Goal: Information Seeking & Learning: Learn about a topic

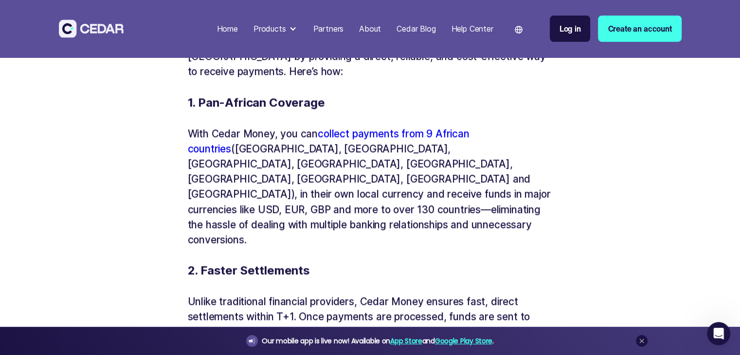
scroll to position [1405, 0]
drag, startPoint x: 339, startPoint y: 246, endPoint x: 293, endPoint y: 241, distance: 46.0
click at [293, 247] on p "‍" at bounding box center [370, 254] width 365 height 15
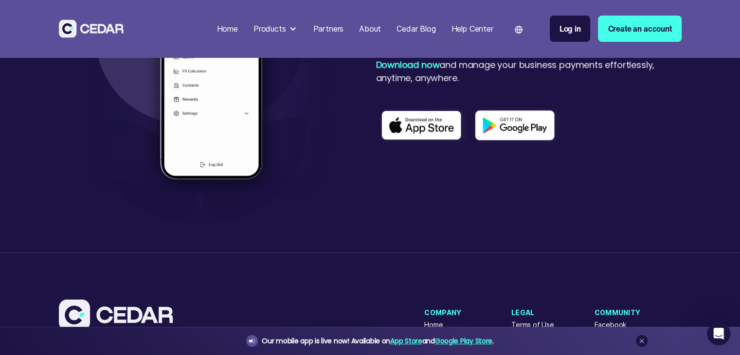
scroll to position [2321, 0]
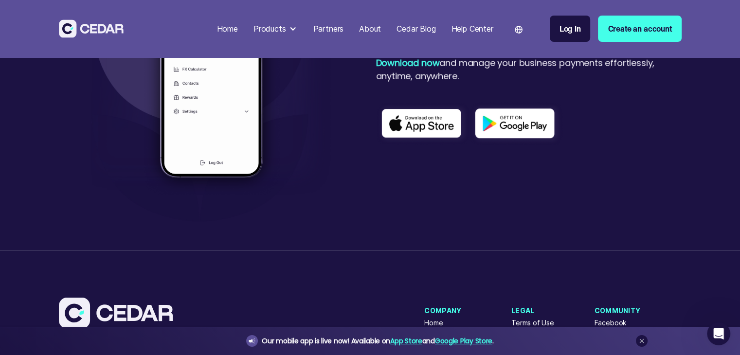
click at [418, 192] on div "Introducing the Cedar Money App! The Cedar Money App is now available for downl…" at bounding box center [370, 81] width 623 height 222
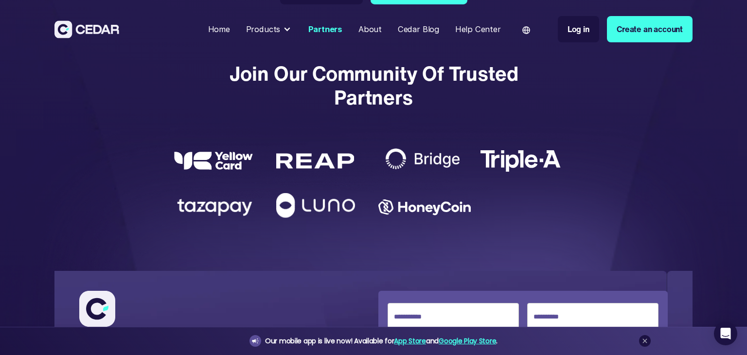
scroll to position [1792, 0]
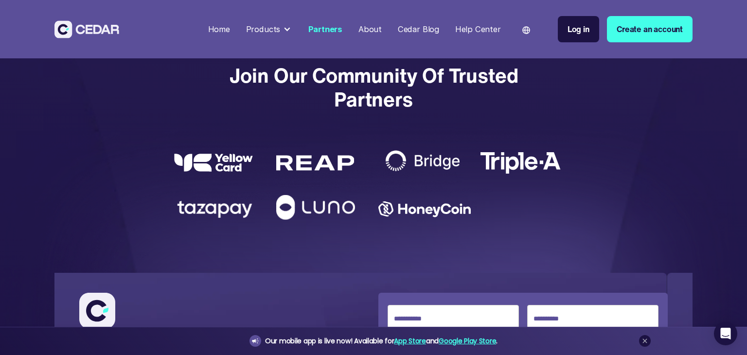
click at [420, 159] on img at bounding box center [424, 161] width 92 height 40
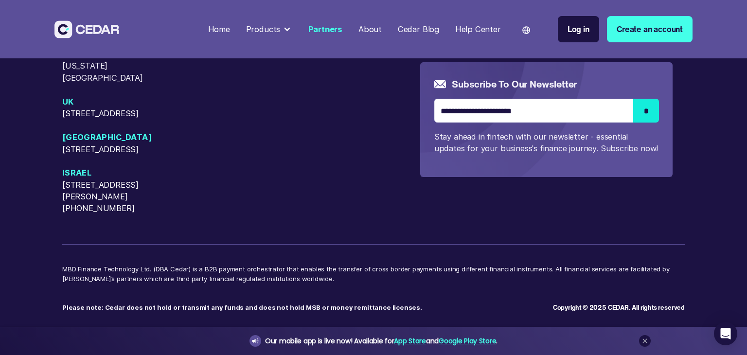
scroll to position [2573, 0]
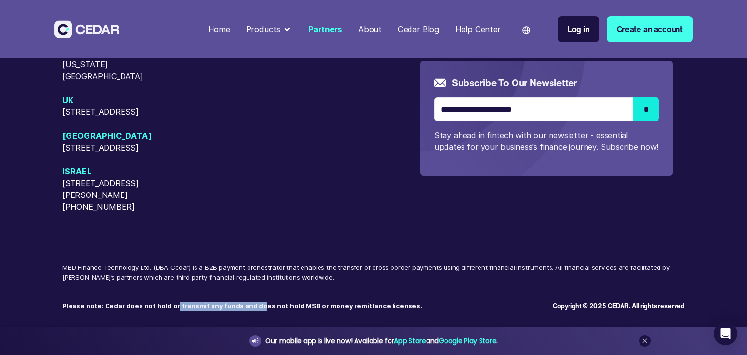
drag, startPoint x: 169, startPoint y: 303, endPoint x: 250, endPoint y: 316, distance: 81.7
click at [250, 316] on div "USA 405 Cameron Sreet, Alexandria, Virginia, 22314 50 W 23rd Street, New York, …" at bounding box center [373, 117] width 747 height 475
click at [283, 288] on p "MBD Finance Technology Ltd. (DBA Cedar) is a B2B payment orchestrator that enab…" at bounding box center [373, 277] width 623 height 29
drag, startPoint x: 304, startPoint y: 263, endPoint x: 312, endPoint y: 269, distance: 10.4
click at [312, 269] on p "MBD Finance Technology Ltd. (DBA Cedar) is a B2B payment orchestrator that enab…" at bounding box center [373, 277] width 623 height 29
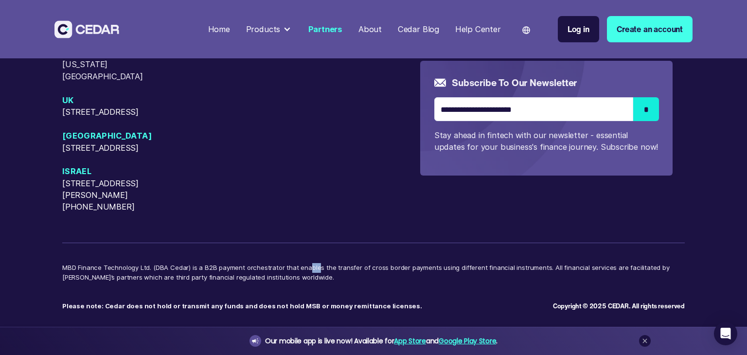
click at [312, 269] on p "MBD Finance Technology Ltd. (DBA Cedar) is a B2B payment orchestrator that enab…" at bounding box center [373, 277] width 623 height 29
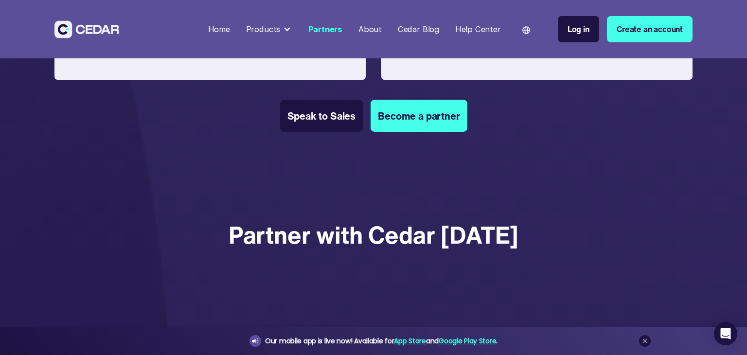
scroll to position [705, 0]
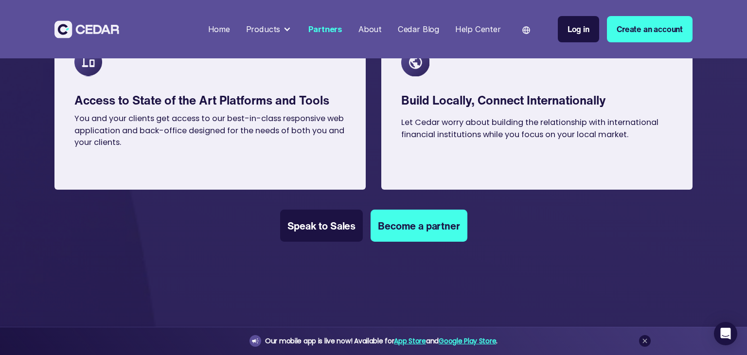
click at [280, 30] on div "Products" at bounding box center [263, 29] width 35 height 12
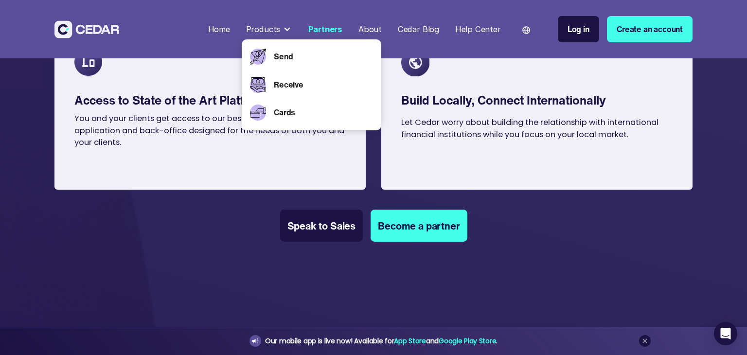
click at [264, 28] on div "Products" at bounding box center [263, 29] width 35 height 12
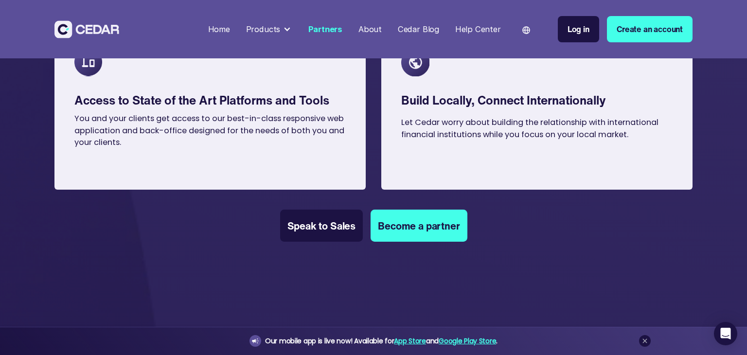
click at [279, 30] on div "Products" at bounding box center [263, 29] width 35 height 12
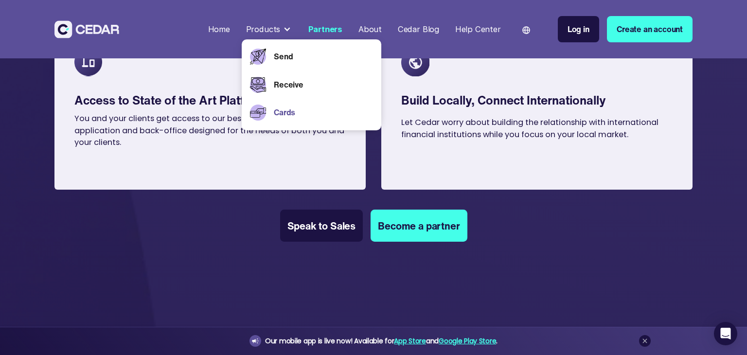
click at [294, 116] on link "Cards" at bounding box center [324, 113] width 100 height 12
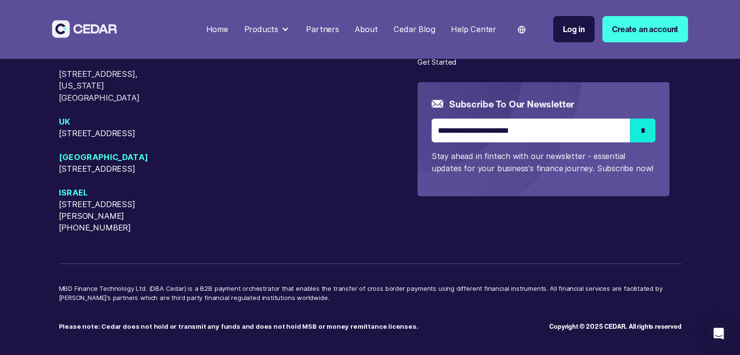
scroll to position [2873, 0]
